Goal: Transaction & Acquisition: Purchase product/service

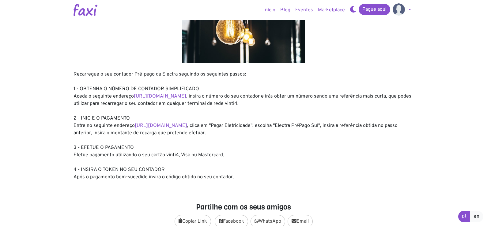
scroll to position [61, 0]
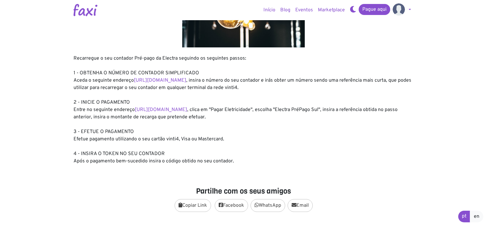
drag, startPoint x: 472, startPoint y: 0, endPoint x: 350, endPoint y: 161, distance: 202.2
click at [350, 161] on div "Recarregue o seu contador Pré-pago da Electra seguindo os seguintes passos: 1 -…" at bounding box center [243, 110] width 340 height 110
click at [370, 9] on link "Pague aqui" at bounding box center [375, 9] width 32 height 11
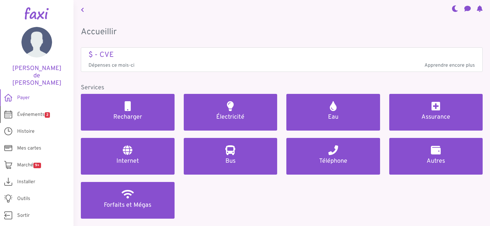
click at [29, 112] on font "Événements" at bounding box center [31, 115] width 28 height 6
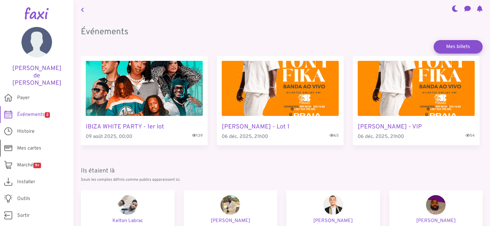
click at [21, 145] on font "Mes cartes" at bounding box center [29, 148] width 24 height 6
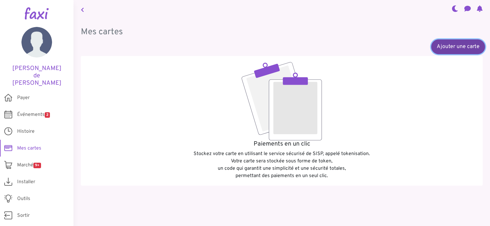
click at [458, 45] on font "Ajouter une carte" at bounding box center [458, 46] width 43 height 7
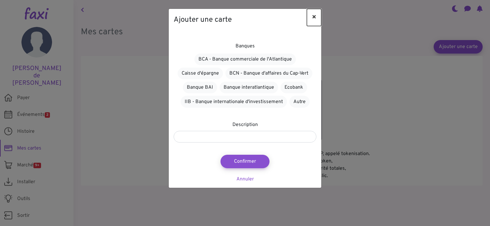
click at [312, 17] on font "×" at bounding box center [314, 17] width 5 height 9
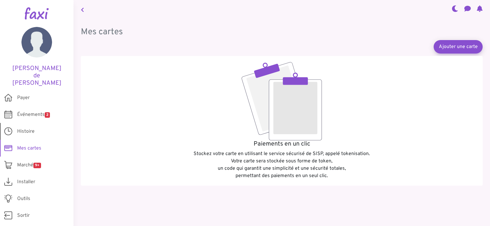
click at [28, 129] on font "Histoire" at bounding box center [25, 132] width 17 height 6
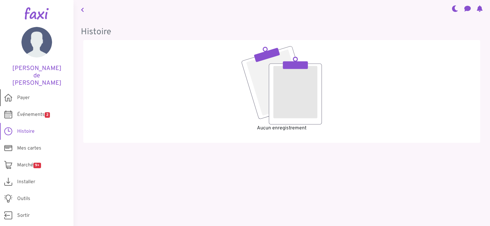
click at [27, 95] on font "Payer" at bounding box center [23, 98] width 13 height 6
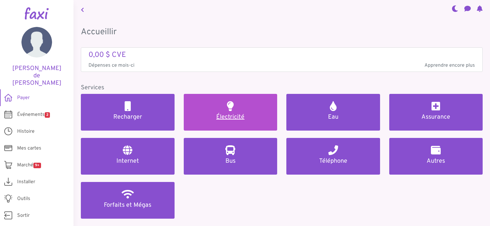
click at [236, 110] on link "Électricité" at bounding box center [231, 112] width 94 height 37
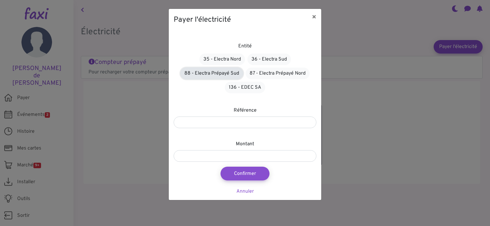
click at [228, 73] on font "88 - Electra Prépayé Sud" at bounding box center [211, 73] width 55 height 6
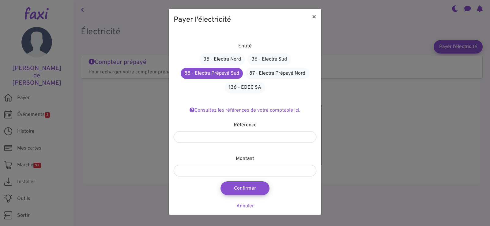
click at [127, 115] on div "Payer l'électricité × Entité 35 - Electra Nord 36 - Electra Sud 88 - Electra Pr…" at bounding box center [245, 113] width 490 height 226
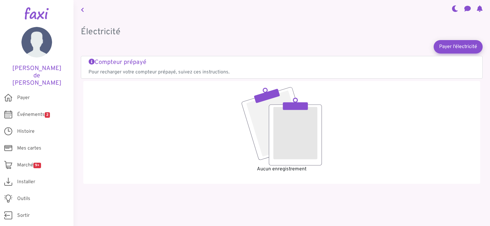
click at [103, 61] on font "Compteur prépayé" at bounding box center [121, 62] width 52 height 8
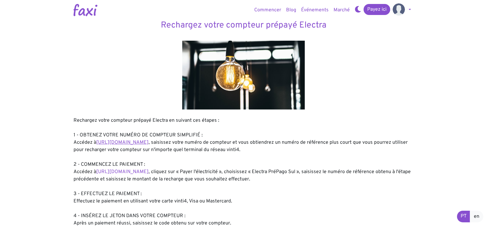
click at [148, 144] on font "https://entidadeservico.vinti4.cv/prepago" at bounding box center [122, 143] width 52 height 6
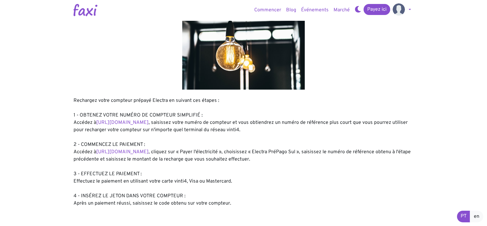
scroll to position [31, 0]
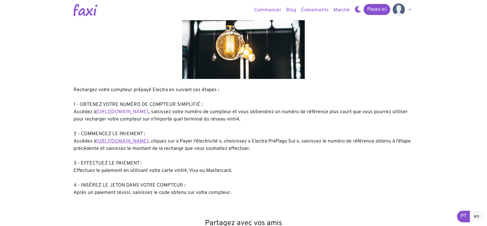
click at [138, 143] on font "https://faxi.online/bill-payment/2" at bounding box center [122, 141] width 52 height 6
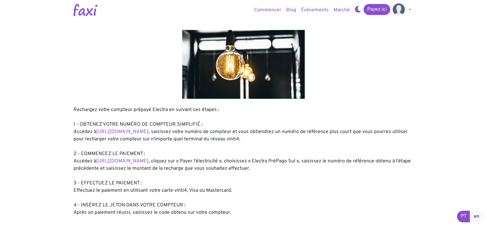
scroll to position [0, 0]
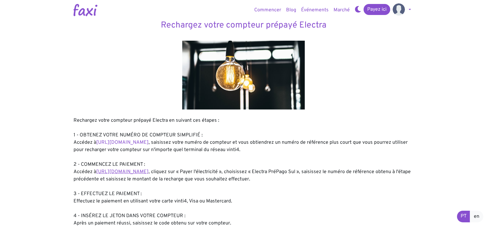
click at [143, 171] on font "https://faxi.online/bill-payment/2" at bounding box center [122, 172] width 52 height 6
click at [141, 171] on font "[URL][DOMAIN_NAME]" at bounding box center [122, 172] width 52 height 6
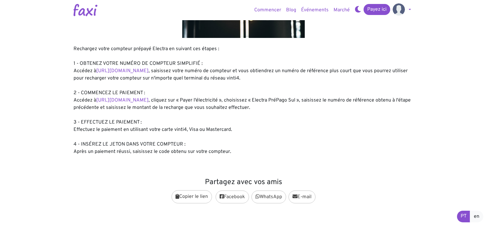
scroll to position [61, 0]
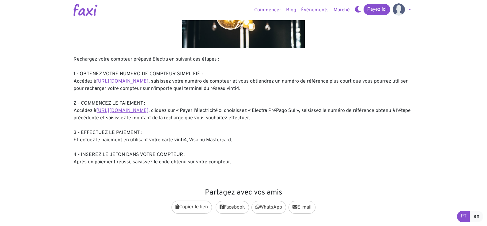
click at [142, 112] on font "[URL][DOMAIN_NAME]" at bounding box center [122, 111] width 52 height 6
click at [144, 111] on font "[URL][DOMAIN_NAME]" at bounding box center [122, 111] width 52 height 6
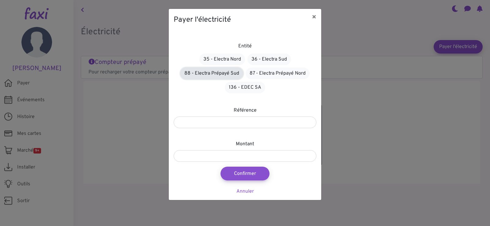
click at [224, 72] on font "88 - Electra Prépayé Sud" at bounding box center [211, 73] width 55 height 6
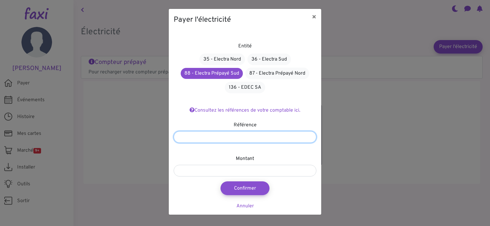
click at [229, 134] on input "number" at bounding box center [245, 137] width 143 height 12
type input "*******"
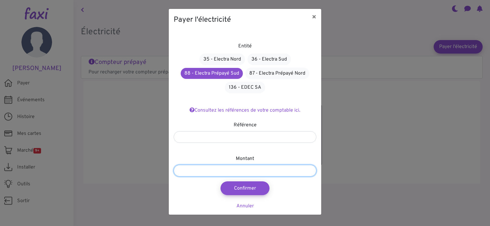
click at [231, 173] on input "number" at bounding box center [245, 171] width 143 height 12
type input "****"
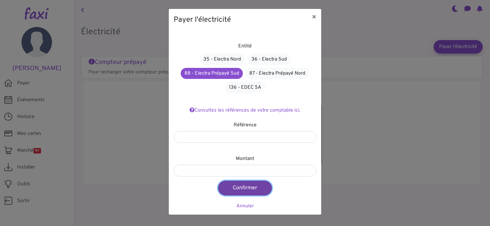
click at [241, 186] on font "Confirmer" at bounding box center [245, 188] width 24 height 7
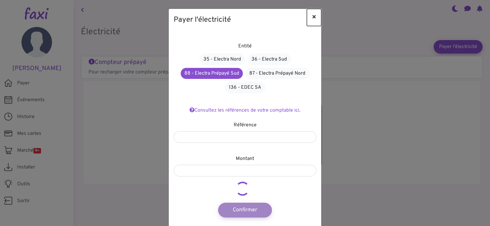
click at [314, 15] on font "×" at bounding box center [314, 17] width 5 height 9
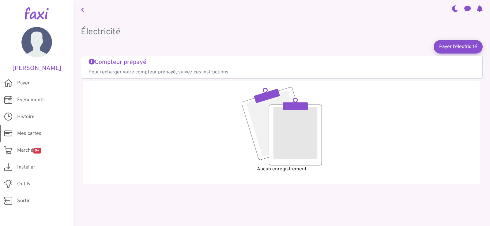
click at [28, 132] on font "Mes cartes" at bounding box center [29, 134] width 24 height 6
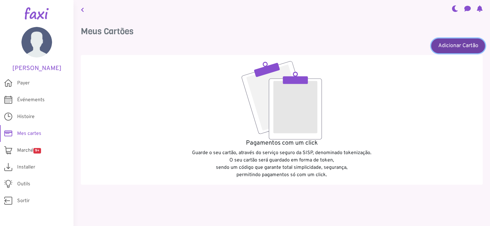
click at [466, 44] on link "Adicionar Cartão" at bounding box center [458, 45] width 54 height 15
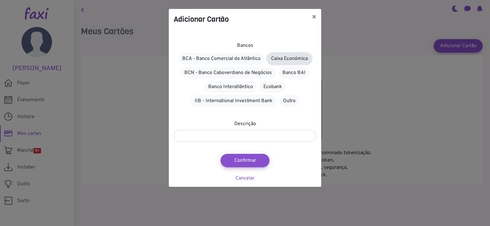
click at [289, 55] on link "Caixa Económica" at bounding box center [289, 59] width 45 height 12
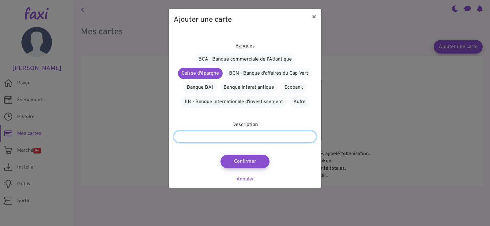
click at [233, 136] on input "text" at bounding box center [245, 137] width 143 height 12
click at [243, 179] on font "Annuler" at bounding box center [244, 179] width 17 height 6
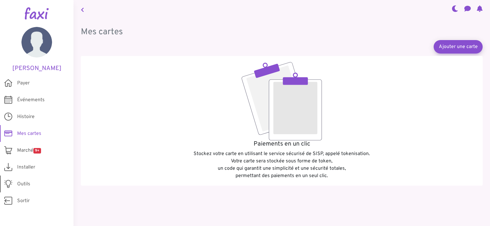
click at [30, 182] on font "Outils" at bounding box center [23, 184] width 13 height 6
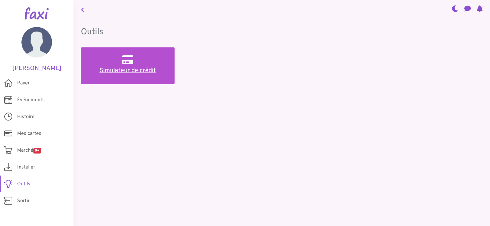
click at [129, 71] on font "Simulateur de crédit" at bounding box center [128, 71] width 56 height 8
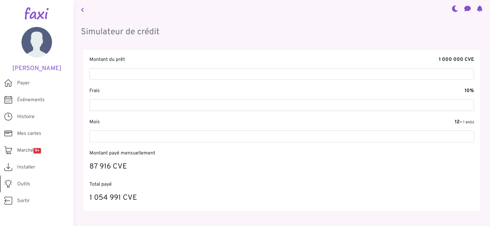
click at [25, 184] on font "Outils" at bounding box center [23, 184] width 13 height 6
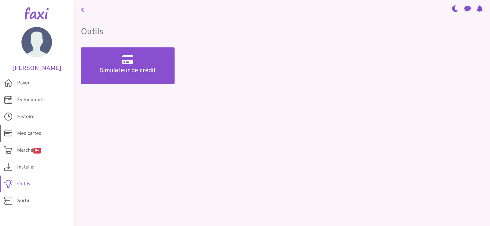
click at [23, 131] on font "Mes cartes" at bounding box center [29, 134] width 24 height 6
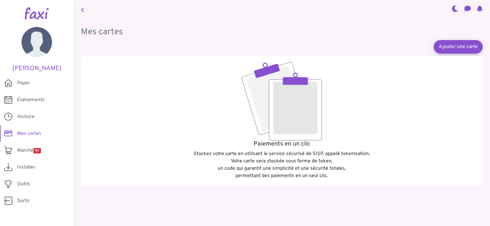
click at [467, 8] on icon at bounding box center [467, 8] width 6 height 5
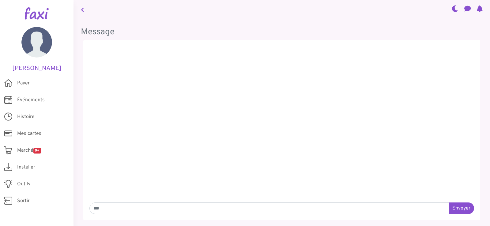
click at [452, 10] on icon at bounding box center [455, 8] width 6 height 5
click at [454, 9] on icon at bounding box center [455, 8] width 6 height 5
click at [477, 8] on icon at bounding box center [480, 8] width 6 height 5
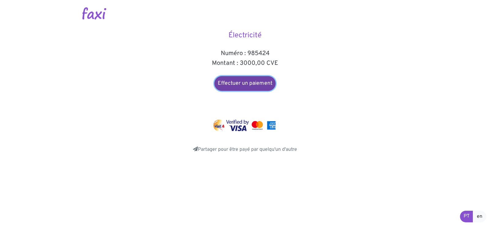
click at [247, 81] on font "Effectuer un paiement" at bounding box center [245, 83] width 54 height 7
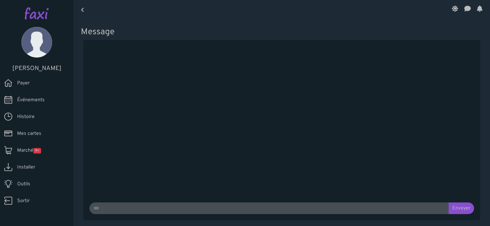
click at [28, 83] on font "Payer" at bounding box center [23, 83] width 13 height 6
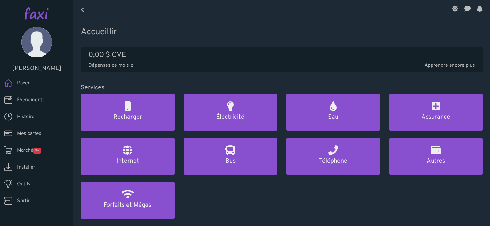
click at [26, 166] on font "Installer" at bounding box center [26, 167] width 18 height 6
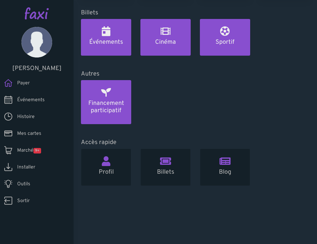
scroll to position [305, 0]
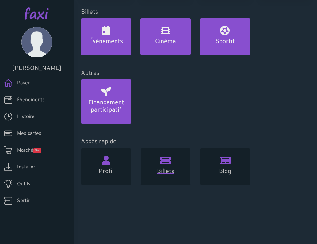
click at [167, 168] on font "Billets" at bounding box center [165, 172] width 17 height 8
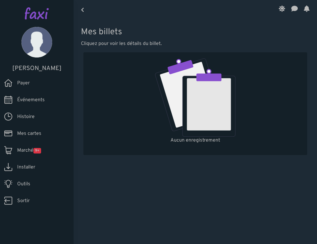
click at [83, 9] on icon at bounding box center [82, 9] width 3 height 5
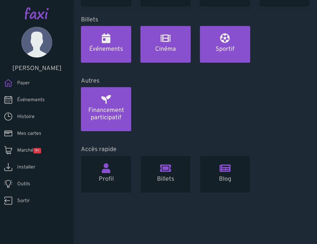
scroll to position [305, 0]
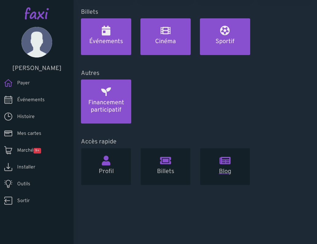
click at [226, 166] on link "Blog" at bounding box center [225, 166] width 50 height 37
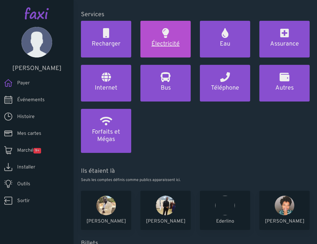
scroll to position [0, 0]
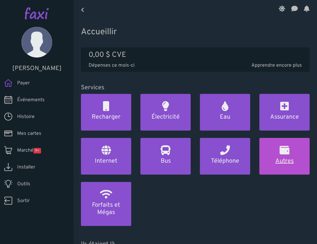
click at [285, 161] on font "Autres" at bounding box center [284, 161] width 18 height 8
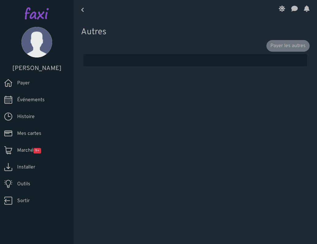
click at [28, 84] on font "Payer" at bounding box center [23, 83] width 13 height 6
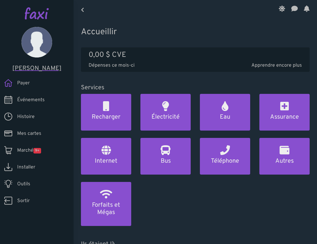
click at [32, 69] on font "Marie de Fatima" at bounding box center [36, 69] width 49 height 8
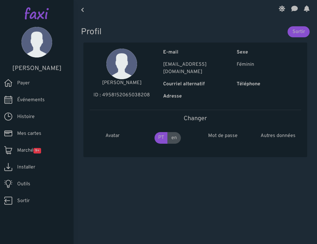
click at [26, 84] on font "Payer" at bounding box center [23, 83] width 13 height 6
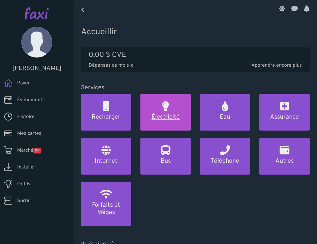
click at [157, 112] on link "Électricité" at bounding box center [165, 112] width 50 height 37
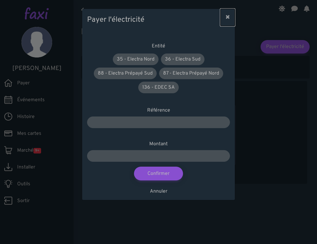
click at [228, 15] on font "×" at bounding box center [227, 17] width 5 height 9
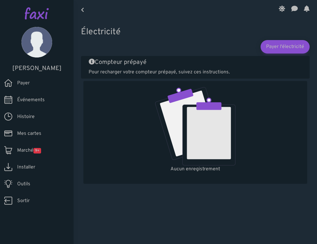
click at [25, 82] on font "Payer" at bounding box center [23, 83] width 13 height 6
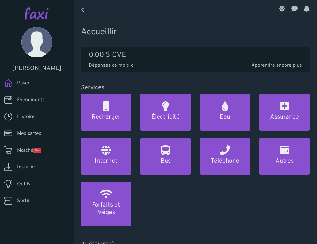
click at [30, 133] on font "Mes cartes" at bounding box center [29, 134] width 24 height 6
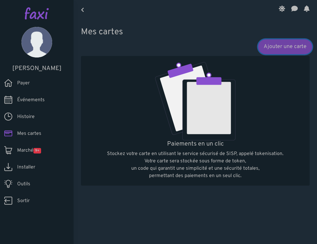
click at [288, 49] on font "Ajouter une carte" at bounding box center [284, 46] width 43 height 7
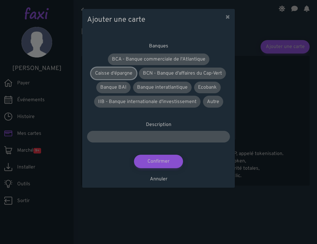
click at [124, 71] on font "Caisse d'épargne" at bounding box center [113, 73] width 37 height 6
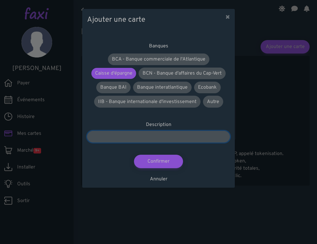
click at [132, 136] on input "text" at bounding box center [158, 137] width 143 height 12
type input "********"
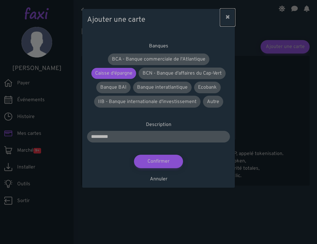
click at [226, 15] on font "×" at bounding box center [227, 17] width 5 height 9
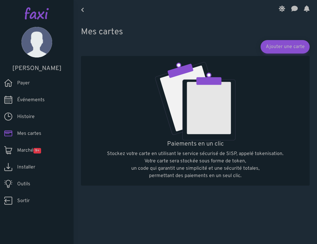
click at [24, 84] on font "Payer" at bounding box center [23, 83] width 13 height 6
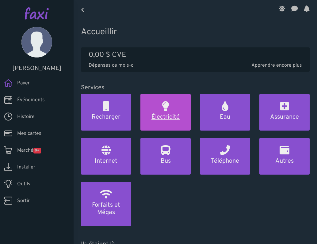
click at [150, 110] on link "Électricité" at bounding box center [165, 112] width 50 height 37
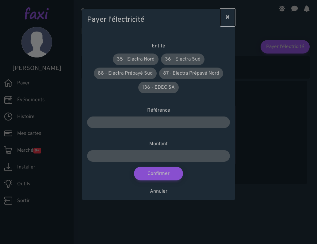
click at [227, 16] on font "×" at bounding box center [227, 17] width 5 height 9
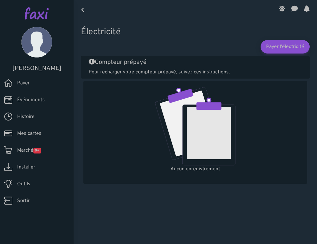
click at [33, 133] on font "Mes cartes" at bounding box center [29, 134] width 24 height 6
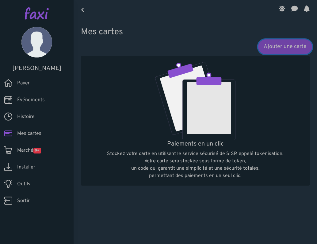
click at [279, 50] on link "Ajouter une carte" at bounding box center [285, 46] width 54 height 15
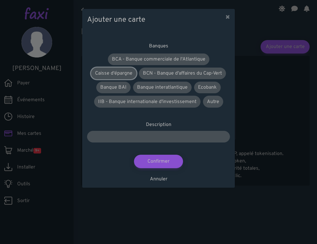
click at [115, 73] on font "Caisse d'épargne" at bounding box center [113, 73] width 37 height 6
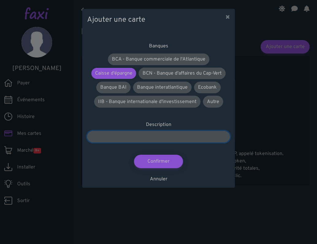
click at [141, 133] on input "text" at bounding box center [158, 137] width 143 height 12
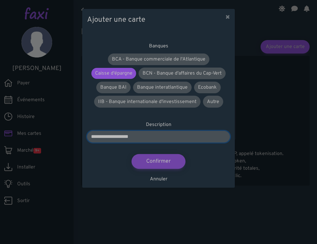
type input "**********"
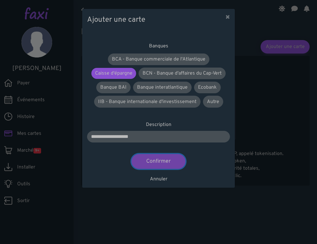
click at [156, 164] on font "Confirmer" at bounding box center [158, 161] width 24 height 7
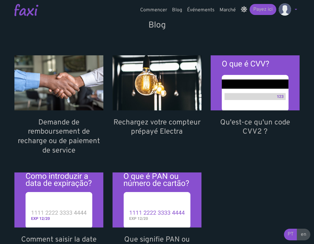
click at [59, 125] on font "Demande de remboursement de recharge ou de paiement de service" at bounding box center [59, 136] width 82 height 37
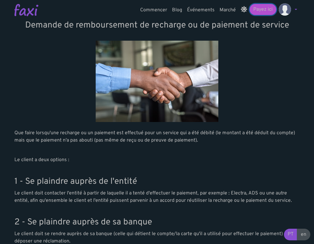
click at [264, 11] on font "Payez ici" at bounding box center [262, 9] width 19 height 6
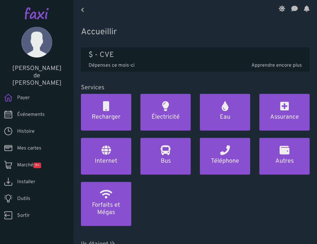
click at [24, 95] on font "Payer" at bounding box center [23, 98] width 13 height 6
click at [28, 162] on font "Marché" at bounding box center [25, 165] width 16 height 6
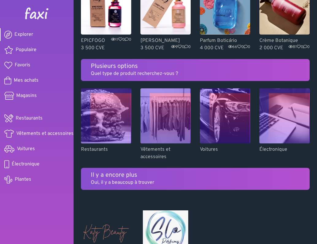
scroll to position [337, 0]
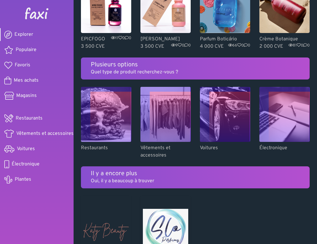
click at [118, 142] on img at bounding box center [106, 114] width 50 height 55
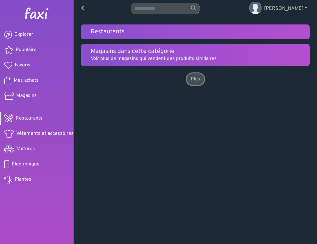
click at [200, 81] on link "Plus" at bounding box center [194, 79] width 17 height 12
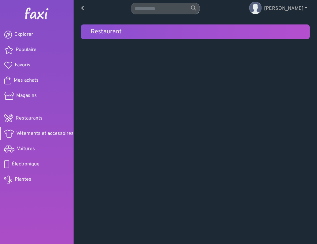
click at [39, 131] on font "Vêtements et accessoires" at bounding box center [44, 134] width 57 height 6
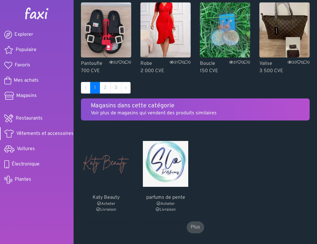
scroll to position [429, 0]
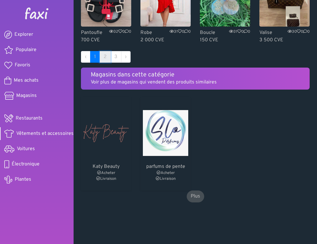
click at [105, 60] on font "2" at bounding box center [104, 57] width 3 height 6
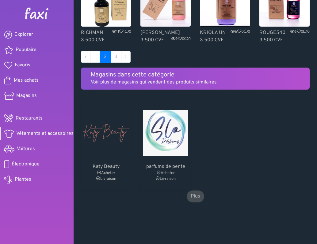
scroll to position [435, 0]
click at [116, 53] on link "3" at bounding box center [115, 57] width 11 height 12
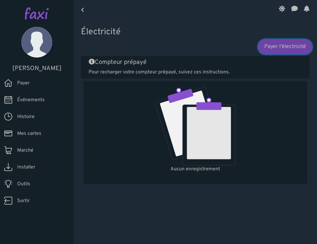
click at [286, 49] on font "Payer l'électricité" at bounding box center [285, 46] width 42 height 7
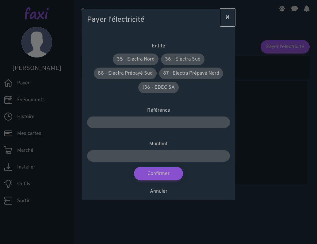
click at [228, 16] on font "×" at bounding box center [227, 17] width 5 height 9
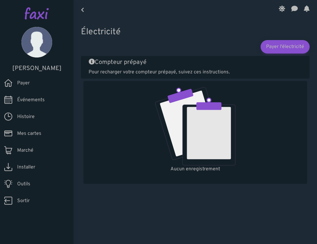
click at [26, 133] on font "Mes cartes" at bounding box center [29, 134] width 24 height 6
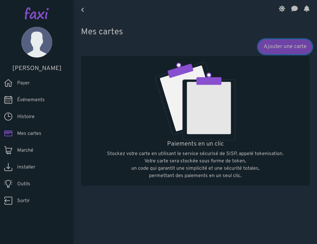
click at [286, 47] on font "Ajouter une carte" at bounding box center [284, 46] width 43 height 7
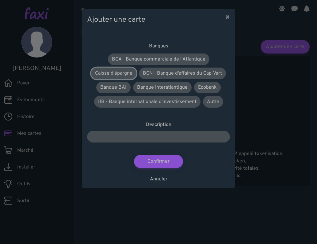
click at [126, 70] on link "Caisse d'épargne" at bounding box center [113, 74] width 45 height 12
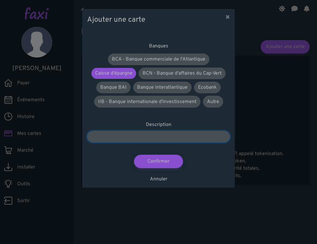
click at [157, 135] on input "text" at bounding box center [158, 137] width 143 height 12
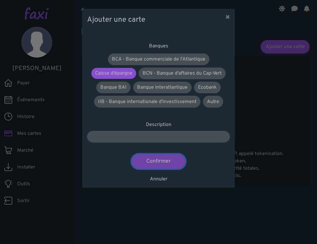
click at [159, 160] on font "Confirmer" at bounding box center [158, 161] width 24 height 7
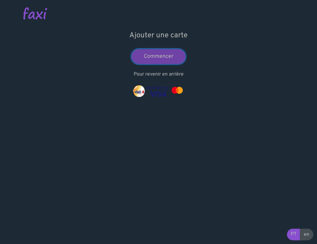
click at [165, 57] on font "Commencer" at bounding box center [159, 56] width 30 height 7
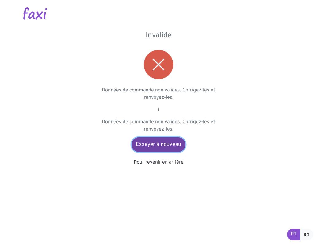
click at [154, 147] on font "Essayer à nouveau" at bounding box center [158, 144] width 45 height 7
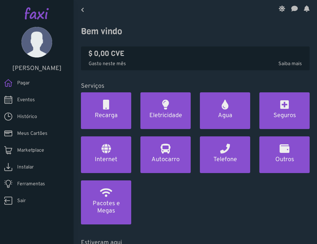
click at [32, 116] on span "Histórico" at bounding box center [27, 116] width 20 height 7
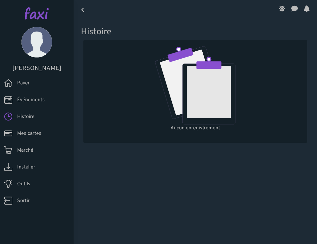
click at [33, 134] on font "Mes cartes" at bounding box center [29, 134] width 24 height 6
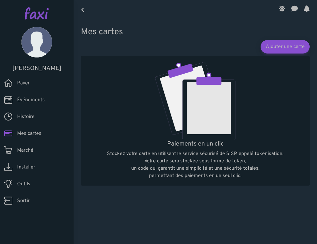
click at [25, 85] on font "Payer" at bounding box center [23, 83] width 13 height 6
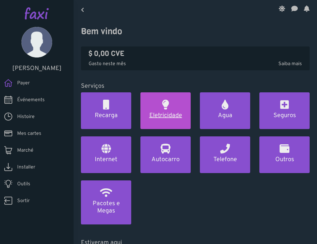
click at [174, 114] on h5 "Eletricidade" at bounding box center [166, 115] width 36 height 7
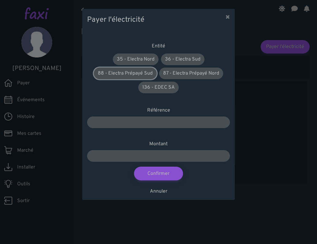
click at [113, 71] on font "88 - Electra Prépayé Sud" at bounding box center [125, 73] width 55 height 6
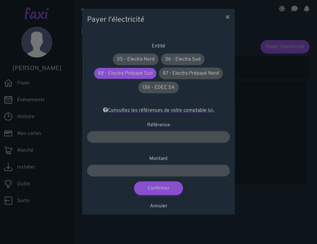
click at [156, 109] on font "Consultez les références de votre comptable ici." at bounding box center [161, 110] width 106 height 6
click at [28, 133] on div "Payer l'électricité × Entité 35 - Electra Nord 36 - Electra Sud 88 - Electra Pr…" at bounding box center [158, 122] width 317 height 244
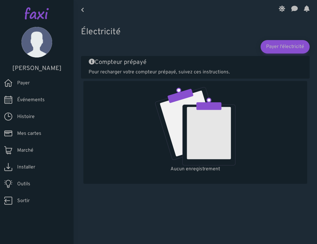
click at [28, 133] on font "Mes cartes" at bounding box center [29, 134] width 24 height 6
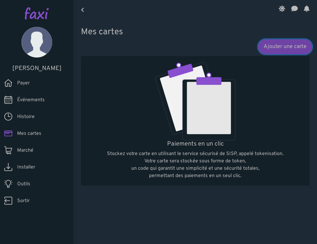
click at [280, 46] on font "Ajouter une carte" at bounding box center [284, 46] width 43 height 7
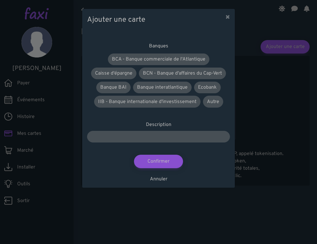
click at [31, 131] on div "Ajouter une carte × Banques BCA - Banque commerciale de l'Atlantique Caisse d'é…" at bounding box center [158, 122] width 317 height 244
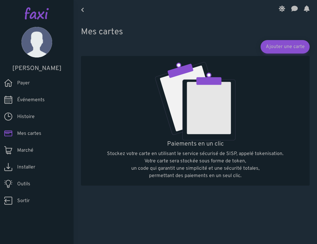
click at [31, 118] on font "Histoire" at bounding box center [25, 117] width 17 height 6
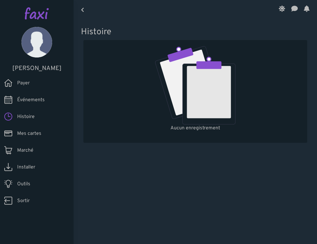
click at [29, 86] on font "Payer" at bounding box center [23, 83] width 13 height 6
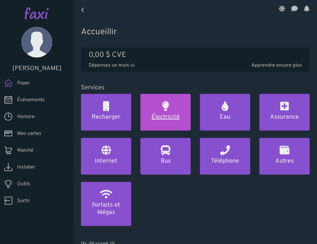
click at [171, 115] on font "Électricité" at bounding box center [165, 117] width 28 height 8
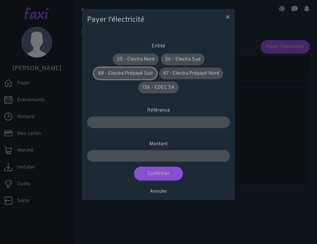
click at [121, 72] on font "88 - Electra Prépayé Sud" at bounding box center [125, 73] width 55 height 6
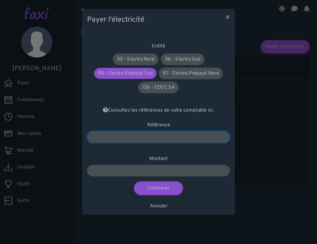
click at [135, 137] on input "number" at bounding box center [158, 137] width 143 height 12
type input "*******"
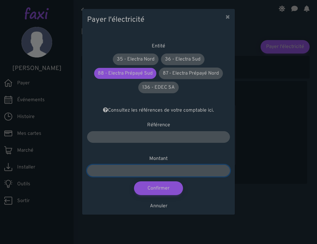
click at [148, 171] on input "number" at bounding box center [158, 171] width 143 height 12
type input "****"
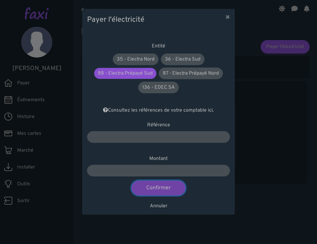
click at [165, 188] on font "Confirmer" at bounding box center [158, 188] width 24 height 7
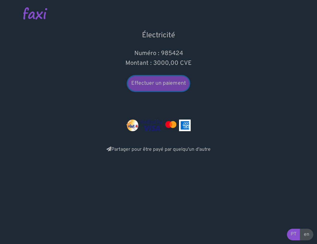
click at [174, 85] on font "Effectuer un paiement" at bounding box center [158, 83] width 54 height 7
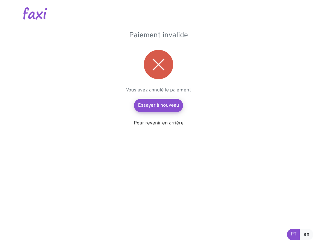
click at [146, 124] on font "Pour revenir en arrière" at bounding box center [158, 123] width 50 height 6
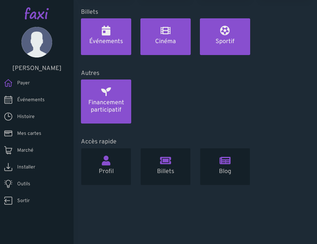
scroll to position [312, 0]
click at [43, 68] on font "[PERSON_NAME] de [PERSON_NAME]" at bounding box center [36, 69] width 49 height 8
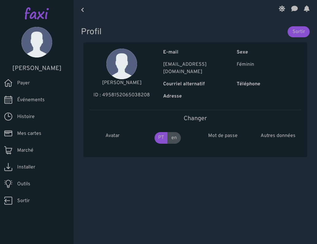
click at [24, 184] on font "Outils" at bounding box center [23, 184] width 13 height 6
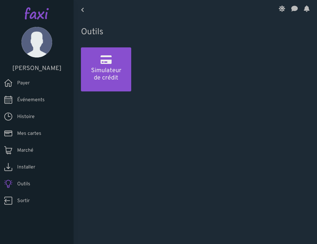
click at [21, 133] on font "Mes cartes" at bounding box center [29, 134] width 24 height 6
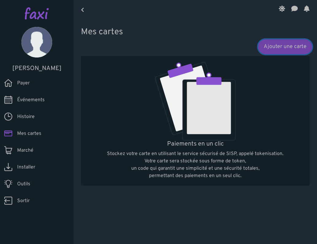
click at [274, 48] on font "Ajouter une carte" at bounding box center [284, 46] width 43 height 7
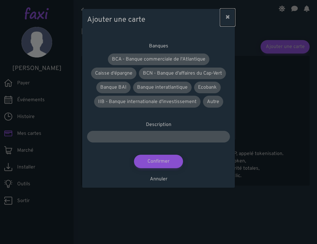
click at [226, 19] on font "×" at bounding box center [227, 17] width 5 height 9
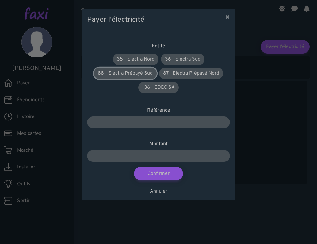
click at [136, 72] on font "88 - Electra Prépayé Sud" at bounding box center [125, 73] width 55 height 6
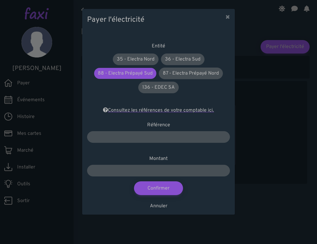
click at [152, 111] on font "Consultez les références de votre comptable ici." at bounding box center [161, 110] width 106 height 6
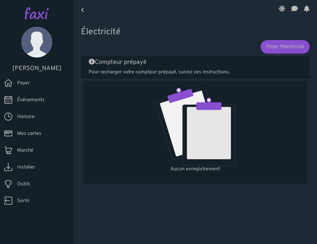
click at [170, 70] on font "Pour recharger votre compteur prépayé, suivez ces instructions." at bounding box center [158, 72] width 141 height 6
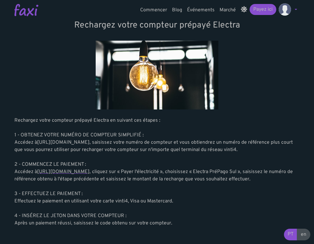
click at [89, 171] on font "[URL][DOMAIN_NAME]" at bounding box center [63, 172] width 52 height 6
click at [295, 8] on link at bounding box center [287, 10] width 23 height 12
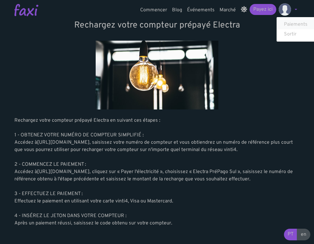
click at [303, 24] on font "Paiements" at bounding box center [296, 24] width 24 height 6
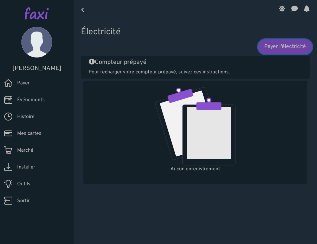
click at [282, 52] on link "Payer l'électricité" at bounding box center [285, 46] width 54 height 15
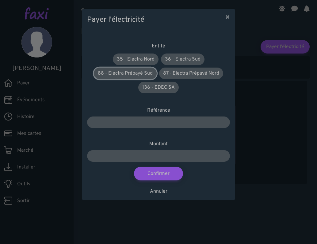
click at [139, 76] on font "88 - Electra Prépayé Sud" at bounding box center [125, 73] width 55 height 6
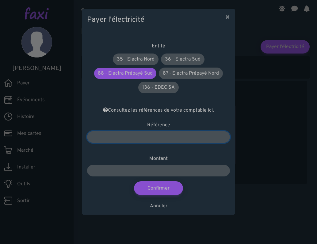
type input "**"
click at [223, 138] on input "**" at bounding box center [158, 137] width 143 height 12
click at [206, 138] on input "**" at bounding box center [158, 137] width 143 height 12
click at [172, 138] on input "number" at bounding box center [158, 137] width 143 height 12
click at [209, 111] on font "Consultez les références de votre comptable ici." at bounding box center [161, 110] width 106 height 6
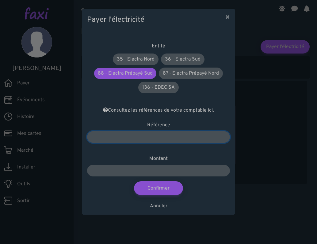
click at [174, 138] on input "number" at bounding box center [158, 137] width 143 height 12
type input "*******"
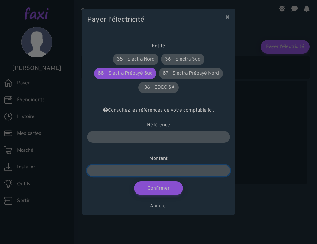
click at [156, 167] on input "number" at bounding box center [158, 171] width 143 height 12
type input "****"
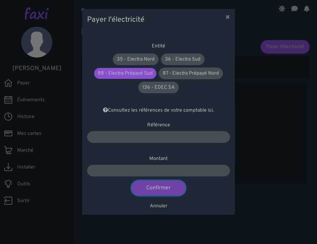
click at [165, 191] on font "Confirmer" at bounding box center [158, 188] width 24 height 7
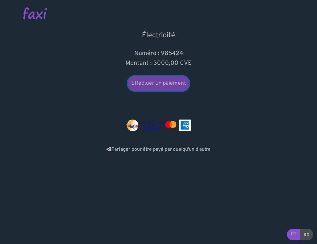
click at [164, 85] on font "Effectuer un paiement" at bounding box center [158, 83] width 54 height 7
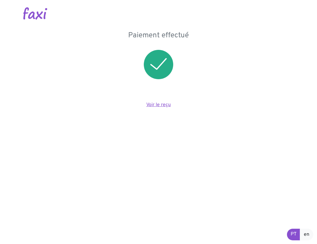
click at [157, 106] on font "Voir le reçu" at bounding box center [158, 105] width 24 height 6
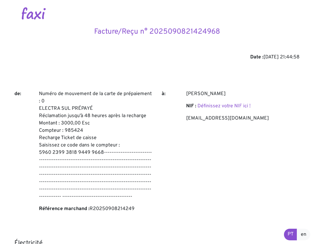
scroll to position [156, 0]
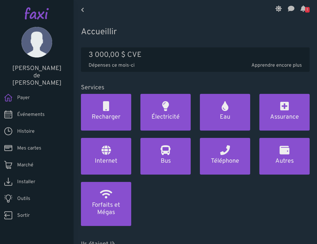
click at [27, 129] on font "Histoire" at bounding box center [25, 132] width 17 height 6
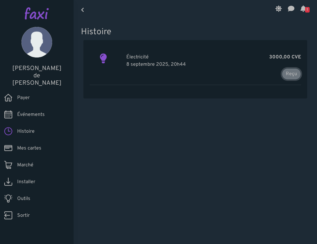
click at [288, 71] on font "Reçu" at bounding box center [290, 74] width 11 height 6
click at [301, 8] on icon at bounding box center [303, 8] width 6 height 5
